Goal: Task Accomplishment & Management: Manage account settings

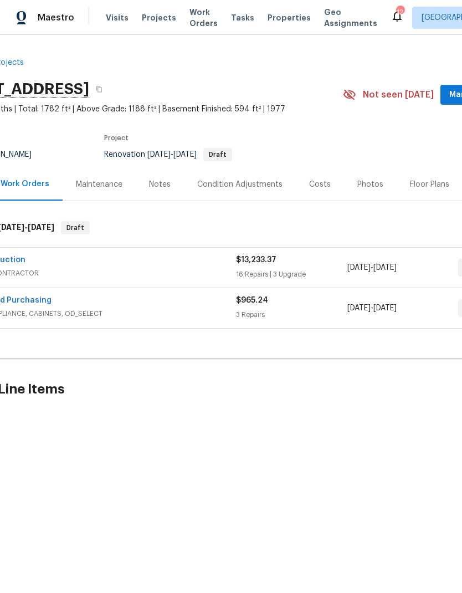
scroll to position [0, 45]
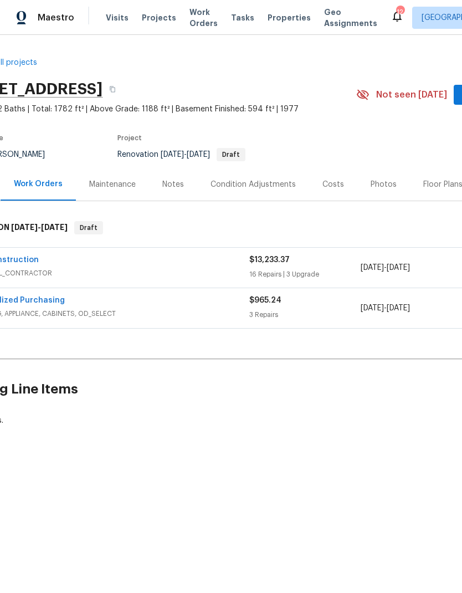
click at [21, 258] on link "VIK Construction" at bounding box center [5, 260] width 67 height 8
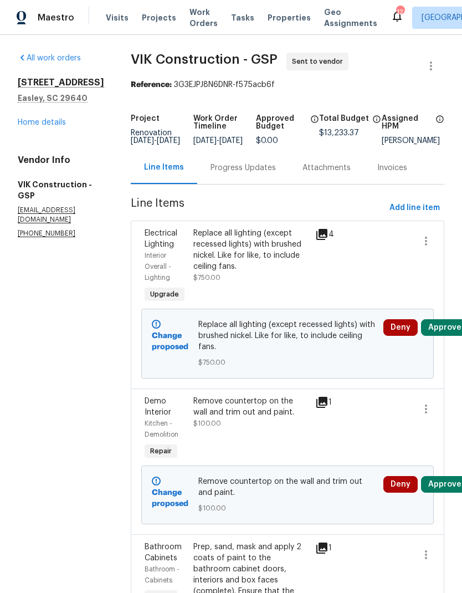
click at [39, 124] on link "Home details" at bounding box center [42, 123] width 48 height 8
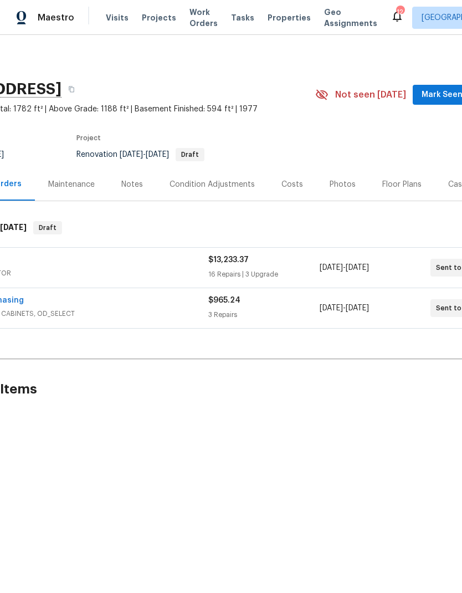
scroll to position [0, 39]
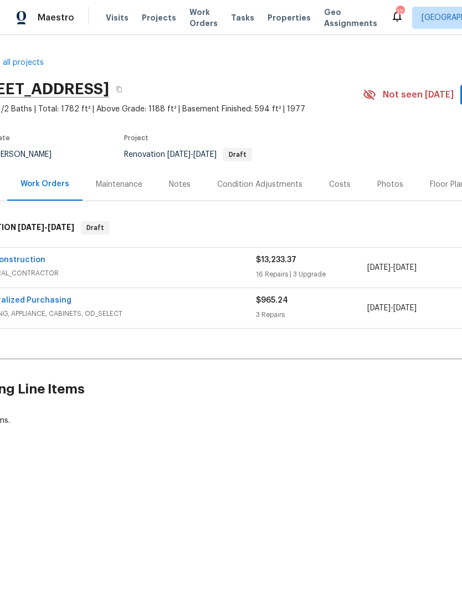
click at [25, 257] on link "VIK Construction" at bounding box center [11, 260] width 67 height 8
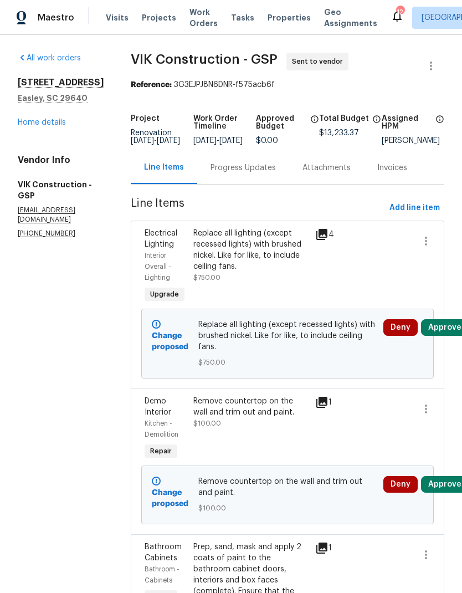
click at [443, 336] on button "Approve" at bounding box center [445, 327] width 48 height 17
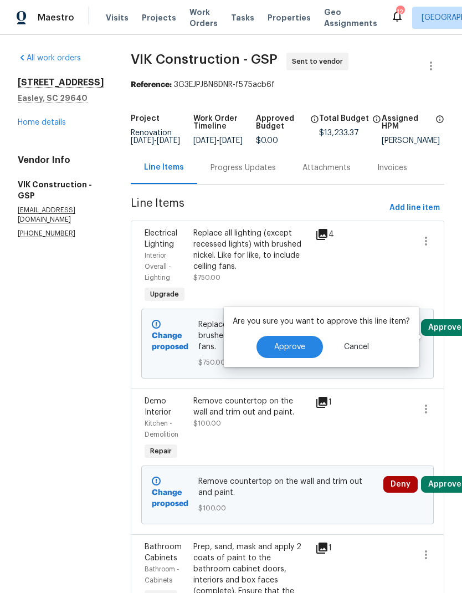
click at [298, 345] on span "Approve" at bounding box center [289, 347] width 31 height 8
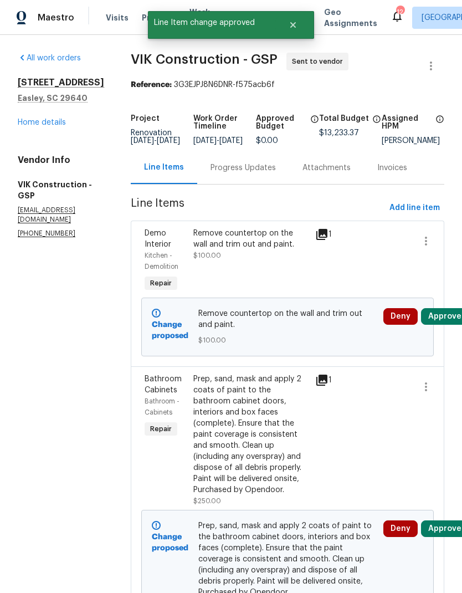
click at [448, 319] on button "Approve" at bounding box center [445, 316] width 48 height 17
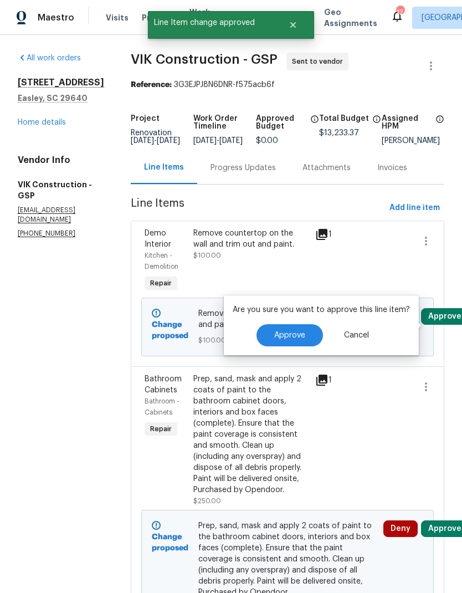
click at [293, 335] on span "Approve" at bounding box center [289, 335] width 31 height 8
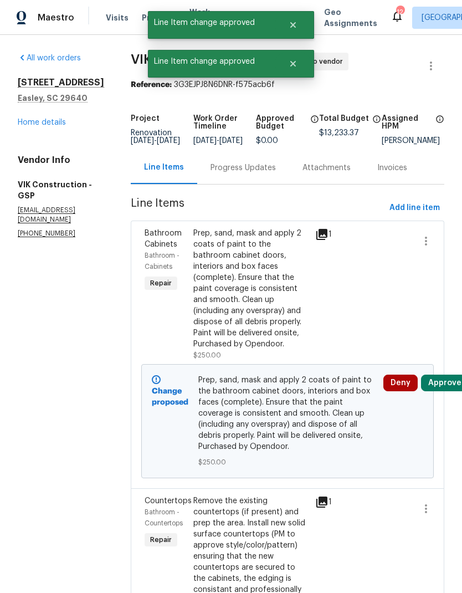
click at [452, 391] on button "Approve" at bounding box center [445, 383] width 48 height 17
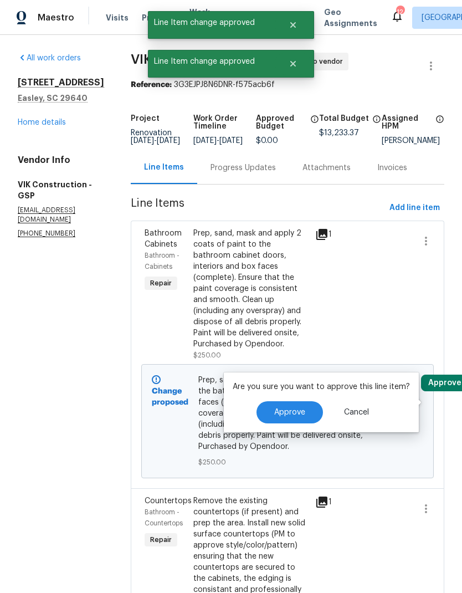
click at [303, 420] on button "Approve" at bounding box center [290, 412] width 67 height 22
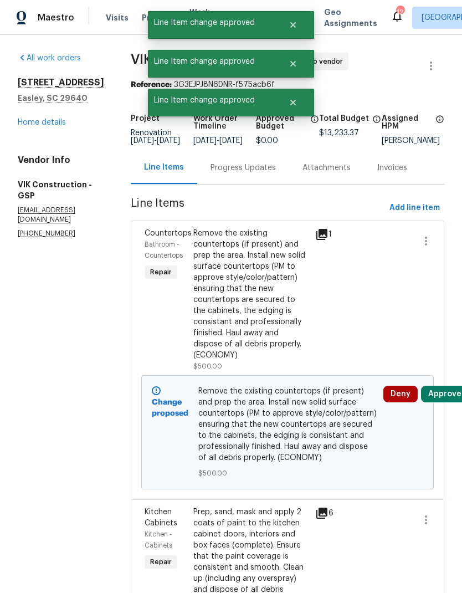
click at [450, 400] on button "Approve" at bounding box center [445, 394] width 48 height 17
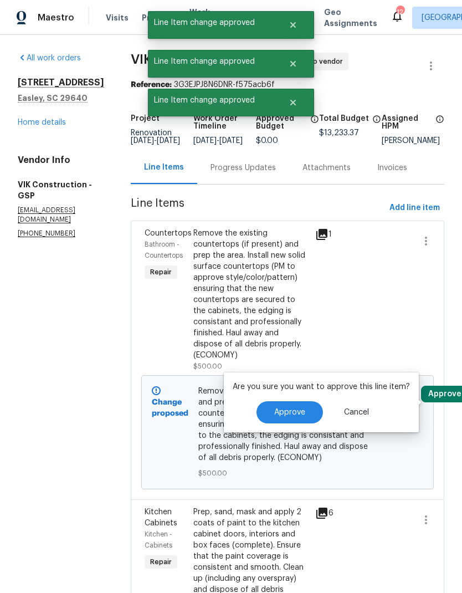
click at [300, 414] on span "Approve" at bounding box center [289, 413] width 31 height 8
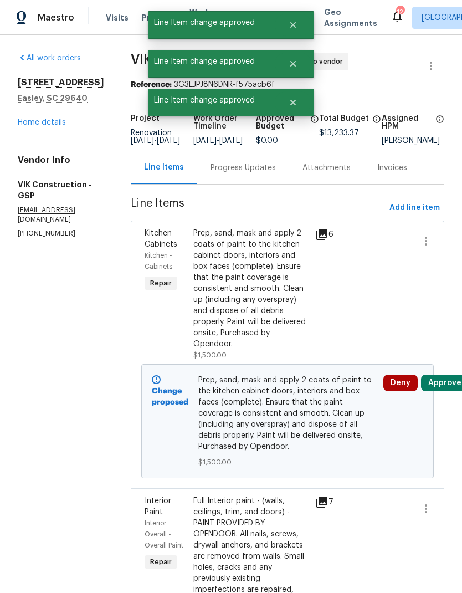
click at [446, 391] on button "Approve" at bounding box center [445, 383] width 48 height 17
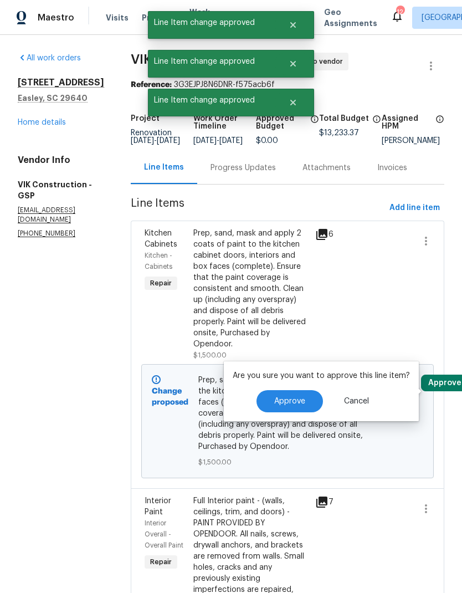
click at [293, 406] on button "Approve" at bounding box center [290, 401] width 67 height 22
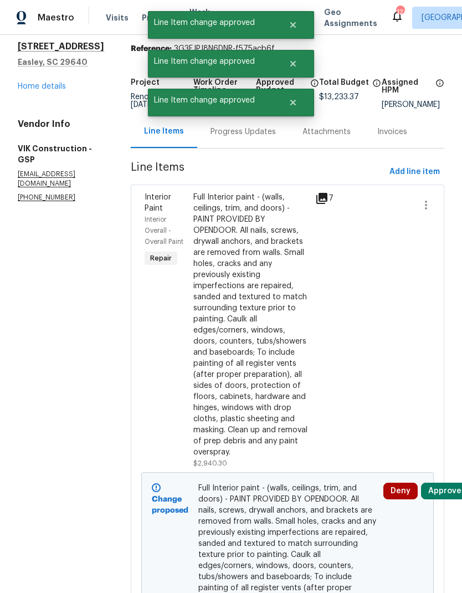
scroll to position [46, 0]
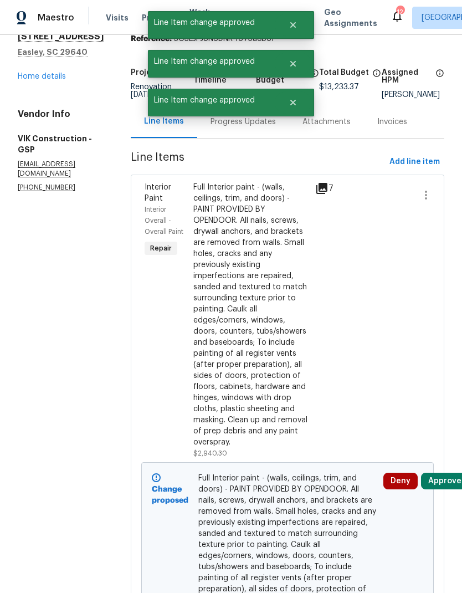
click at [447, 489] on button "Approve" at bounding box center [445, 481] width 48 height 17
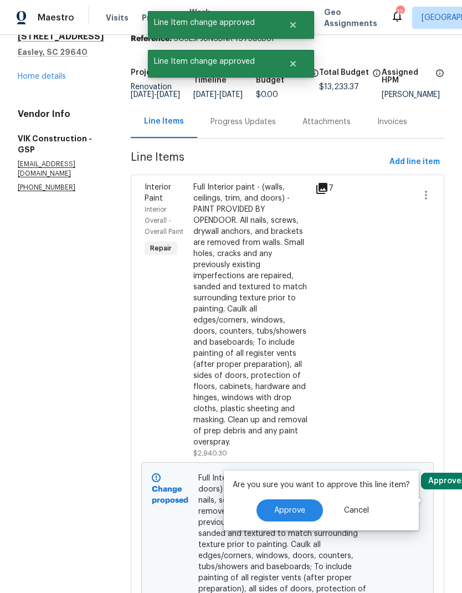
click at [299, 502] on button "Approve" at bounding box center [290, 510] width 67 height 22
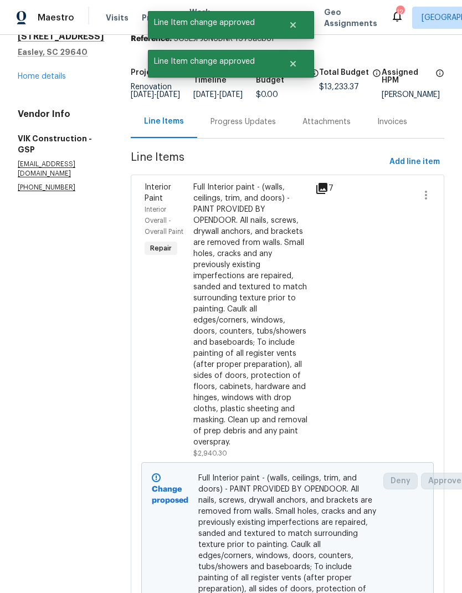
scroll to position [0, 0]
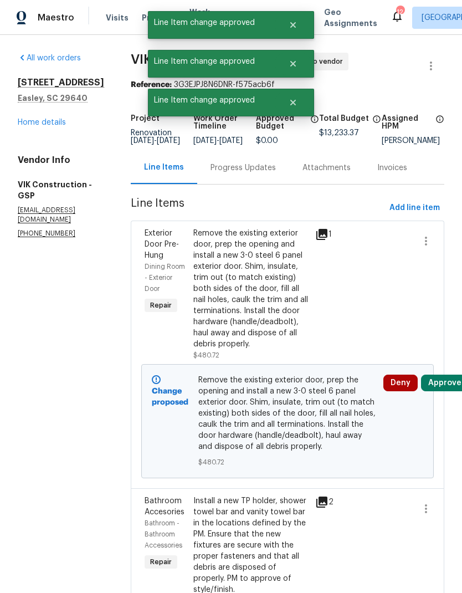
click at [450, 391] on button "Approve" at bounding box center [445, 383] width 48 height 17
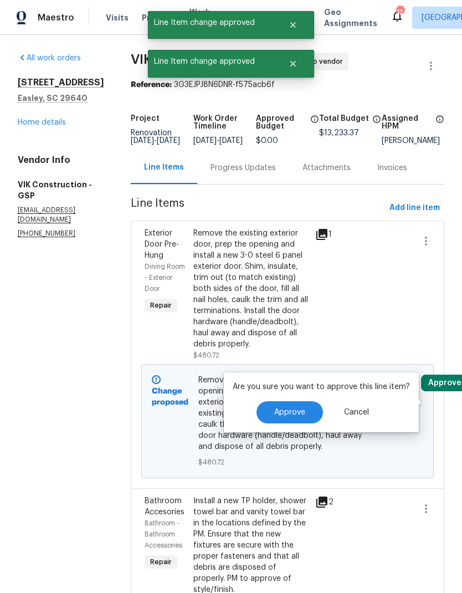
click at [298, 416] on span "Approve" at bounding box center [289, 413] width 31 height 8
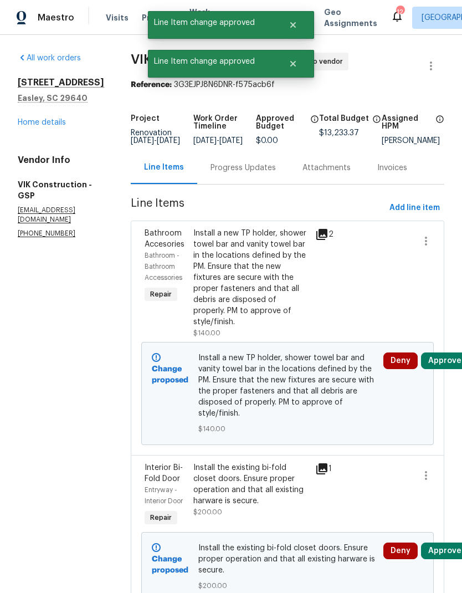
click at [446, 366] on button "Approve" at bounding box center [445, 361] width 48 height 17
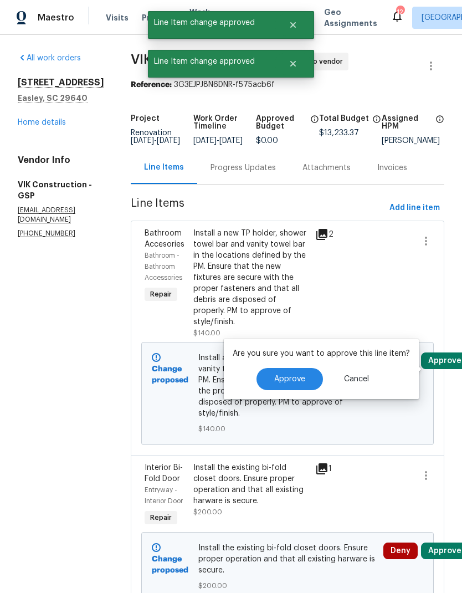
click at [299, 383] on span "Approve" at bounding box center [289, 379] width 31 height 8
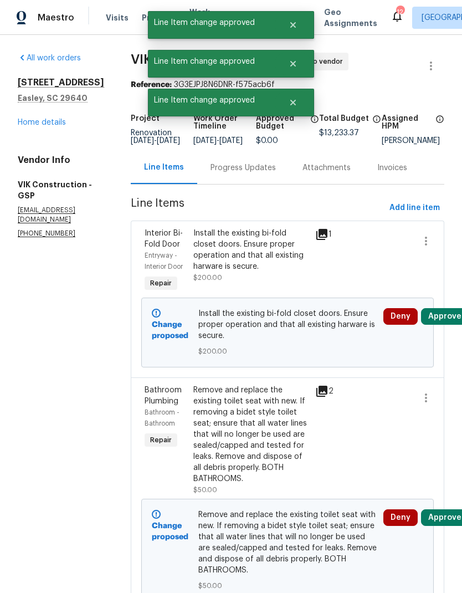
click at [445, 325] on button "Approve" at bounding box center [445, 316] width 48 height 17
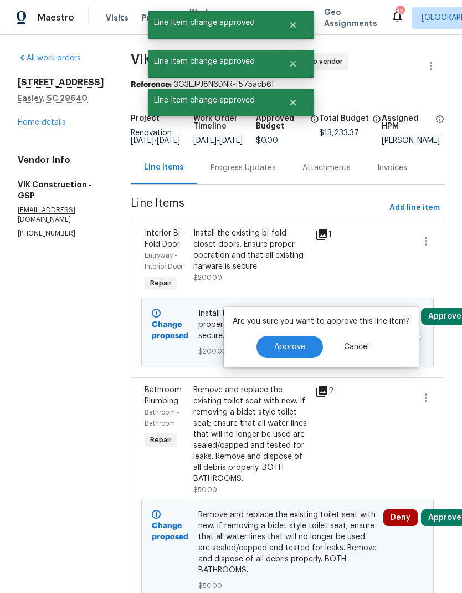
click at [303, 345] on button "Approve" at bounding box center [290, 347] width 67 height 22
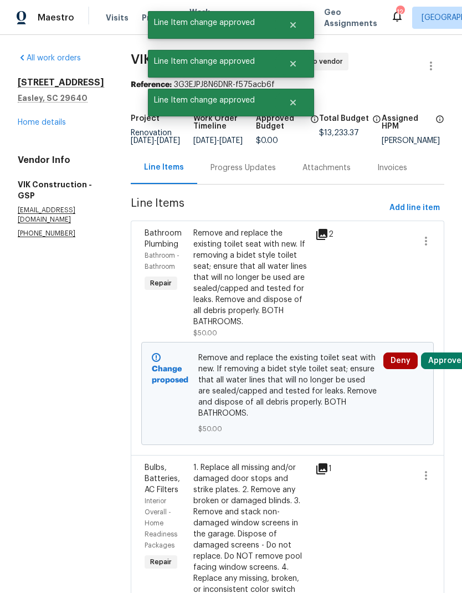
click at [449, 369] on button "Approve" at bounding box center [445, 361] width 48 height 17
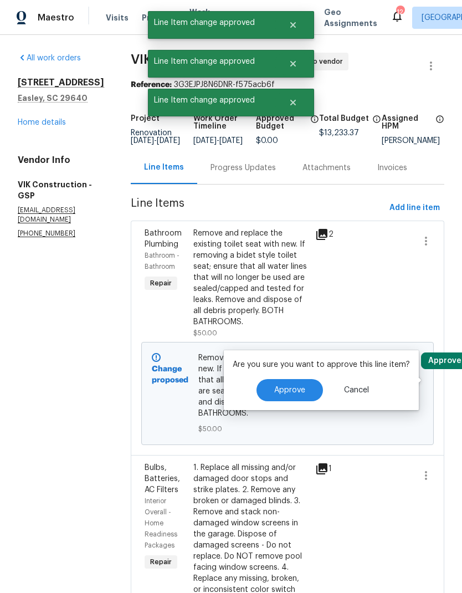
click at [304, 389] on button "Approve" at bounding box center [290, 390] width 67 height 22
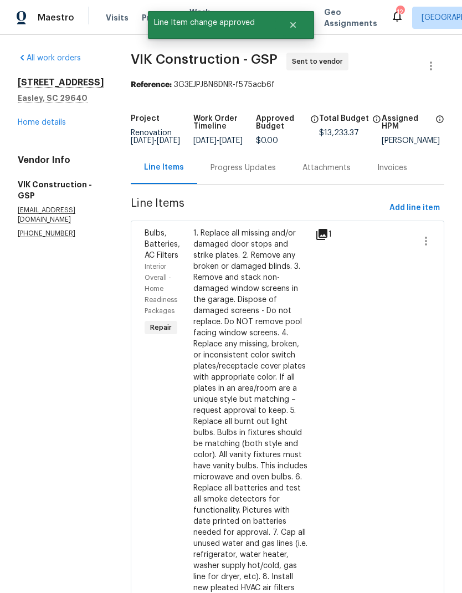
click at [267, 174] on div "Progress Updates" at bounding box center [243, 167] width 65 height 11
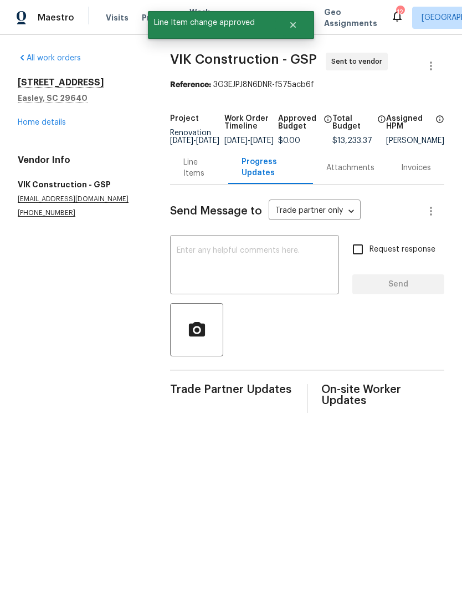
click at [264, 267] on textarea at bounding box center [255, 266] width 156 height 39
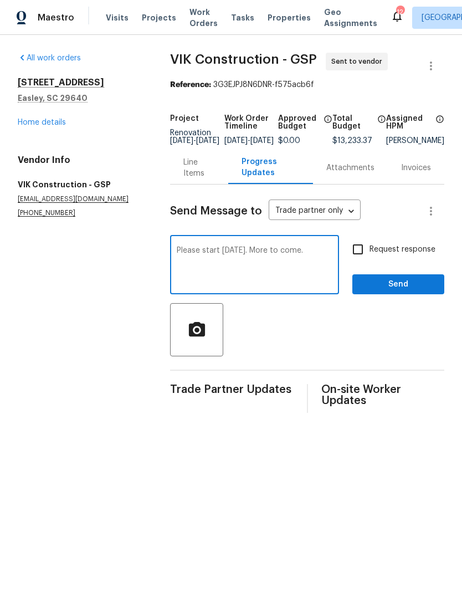
type textarea "Please start tomorrow. More to come."
click at [365, 257] on input "Request response" at bounding box center [357, 249] width 23 height 23
checkbox input "true"
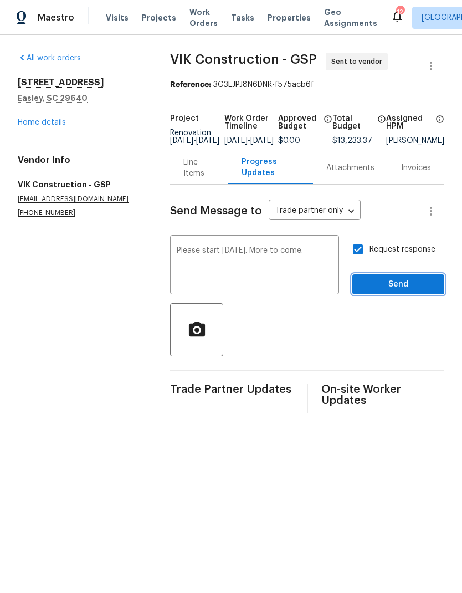
click at [396, 292] on span "Send" at bounding box center [398, 285] width 74 height 14
